Goal: Communication & Community: Connect with others

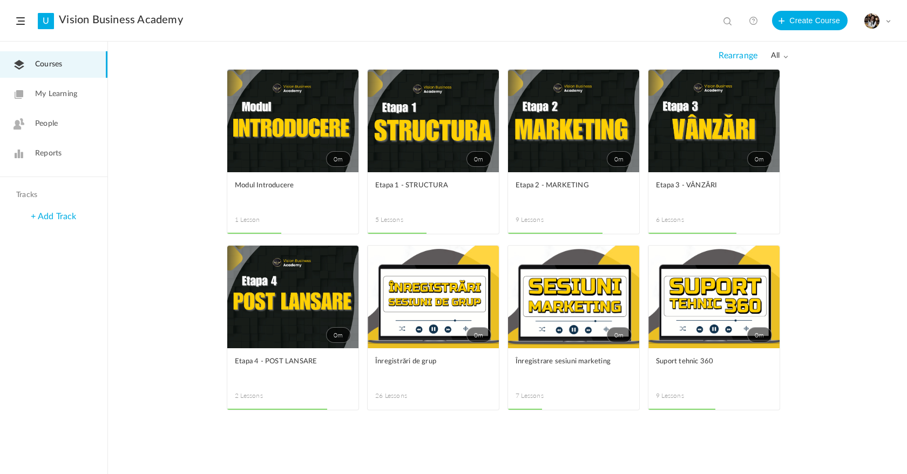
click at [53, 122] on span "People" at bounding box center [46, 123] width 23 height 11
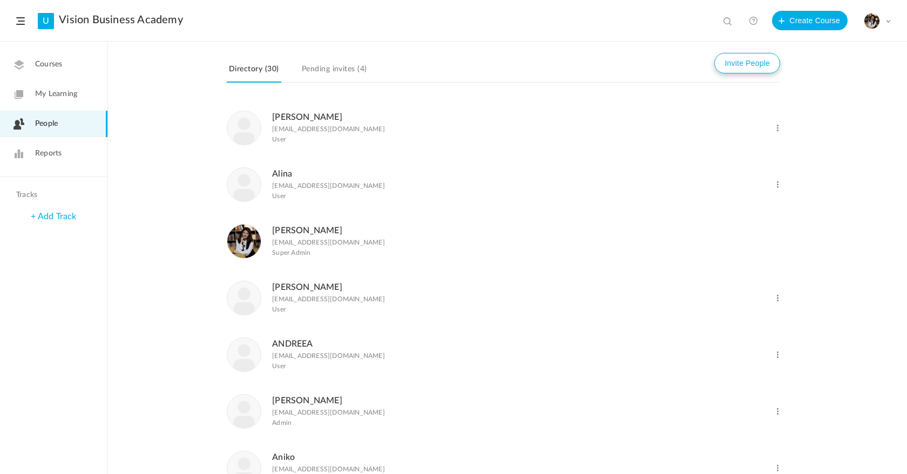
click at [735, 69] on button "Invite People" at bounding box center [747, 63] width 66 height 21
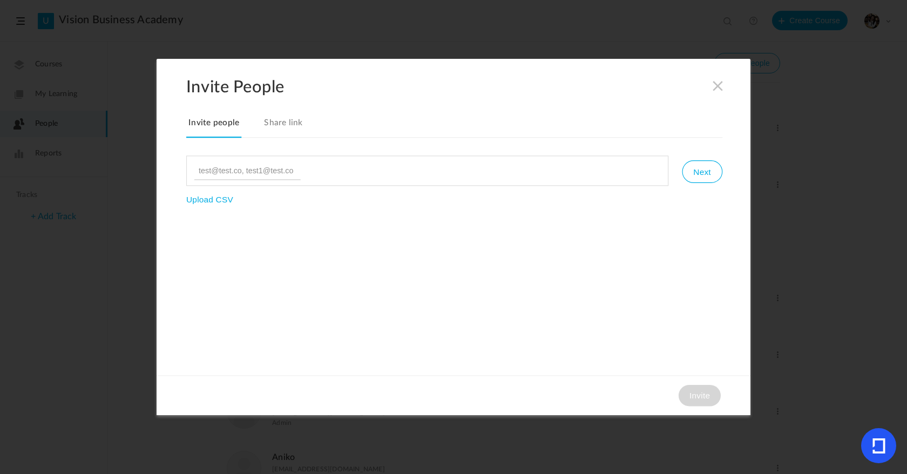
click at [277, 118] on link "Share link" at bounding box center [283, 127] width 43 height 23
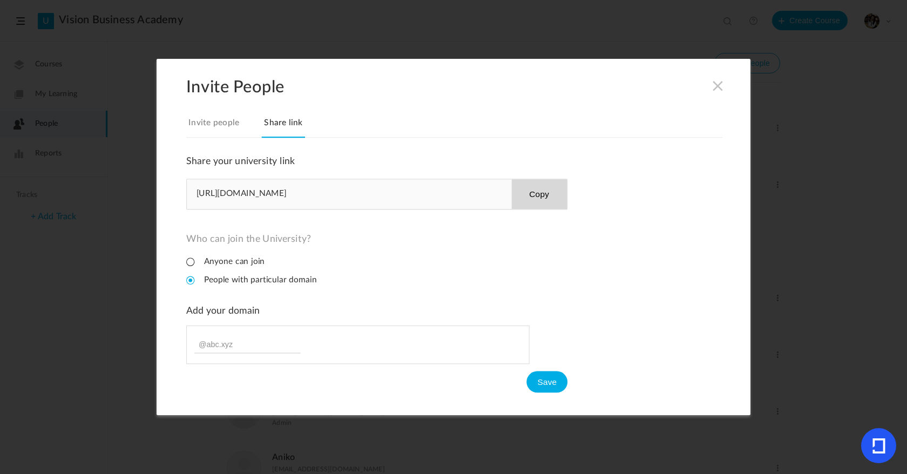
click at [237, 265] on li "Anyone can join" at bounding box center [225, 261] width 78 height 10
click at [523, 203] on button "Copy" at bounding box center [539, 194] width 56 height 30
click at [525, 199] on button "Copy" at bounding box center [539, 194] width 56 height 30
click at [190, 286] on ul "Anyone can join People with particular domain" at bounding box center [281, 274] width 191 height 37
click at [190, 284] on li "People with particular domain" at bounding box center [251, 280] width 131 height 10
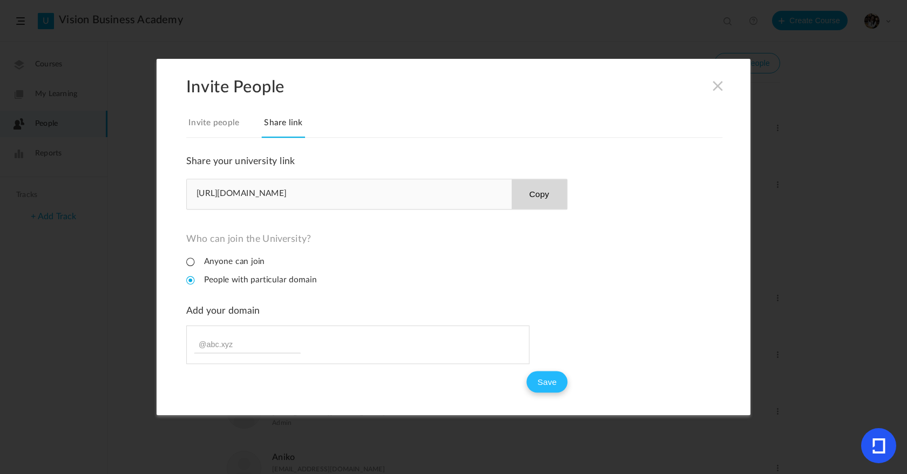
click at [560, 388] on button "Save" at bounding box center [547, 383] width 41 height 22
